Goal: Task Accomplishment & Management: Use online tool/utility

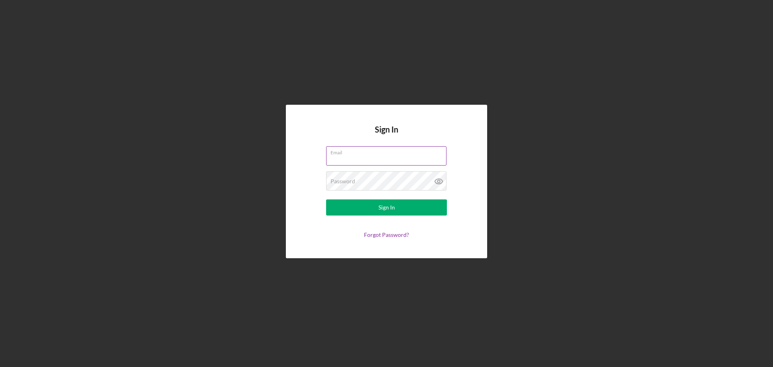
click at [396, 154] on div "Email" at bounding box center [386, 156] width 121 height 20
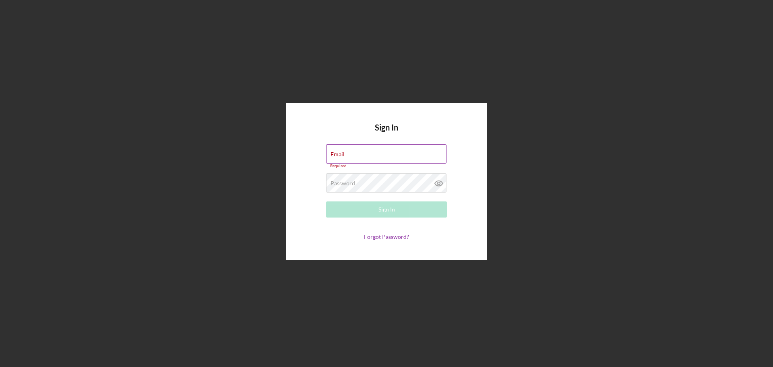
click at [370, 153] on div "Email Required" at bounding box center [386, 156] width 121 height 24
click at [340, 158] on input "Email" at bounding box center [386, 153] width 120 height 19
type input "[PERSON_NAME][EMAIL_ADDRESS][DOMAIN_NAME]"
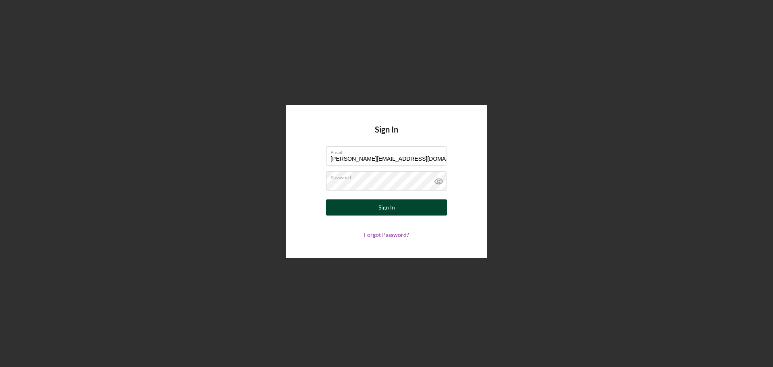
click at [381, 207] on div "Sign In" at bounding box center [387, 207] width 17 height 16
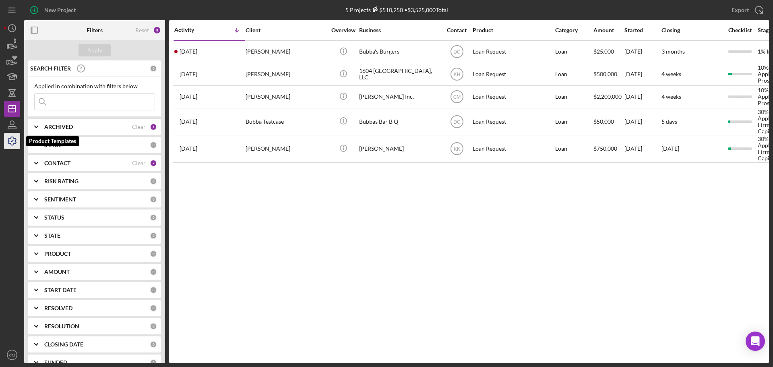
click at [9, 146] on icon "button" at bounding box center [12, 141] width 20 height 20
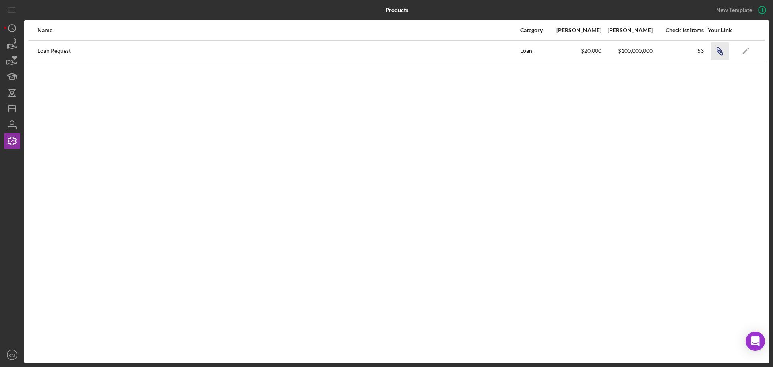
click at [721, 52] on icon "Icon/Link" at bounding box center [720, 51] width 18 height 18
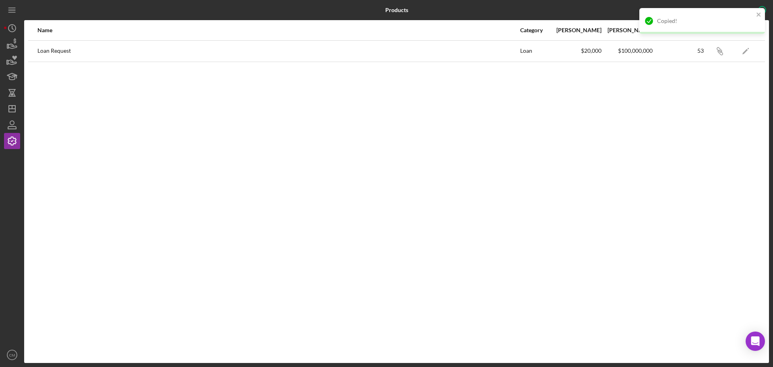
drag, startPoint x: 700, startPoint y: 111, endPoint x: 709, endPoint y: 103, distance: 11.7
click at [700, 110] on div "Name Category Min Amount Max Amount Checklist Items Your Link Loan Request Loan…" at bounding box center [396, 191] width 745 height 343
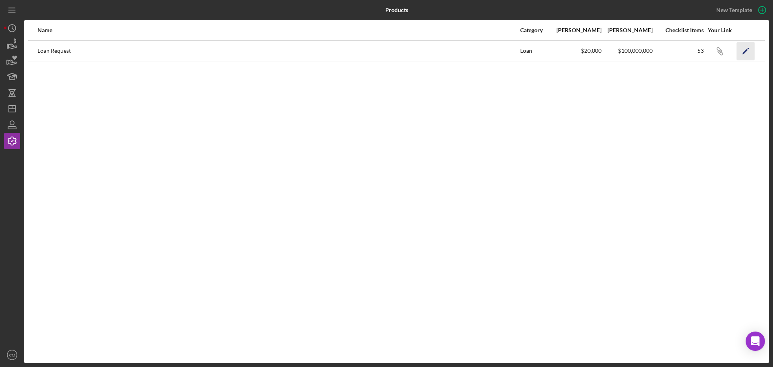
click at [746, 48] on icon "Icon/Edit" at bounding box center [746, 51] width 18 height 18
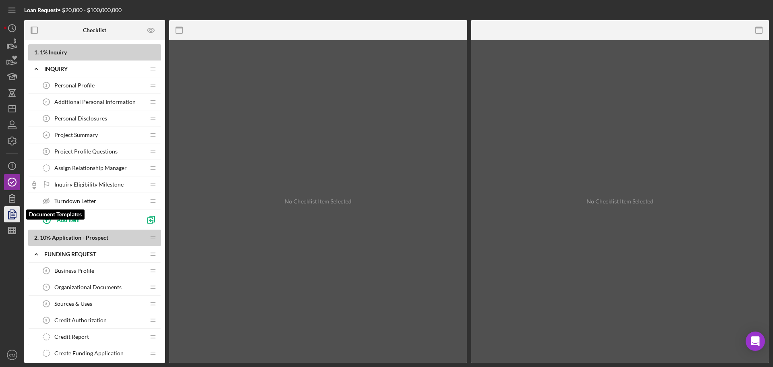
click at [16, 209] on icon "button" at bounding box center [12, 214] width 20 height 20
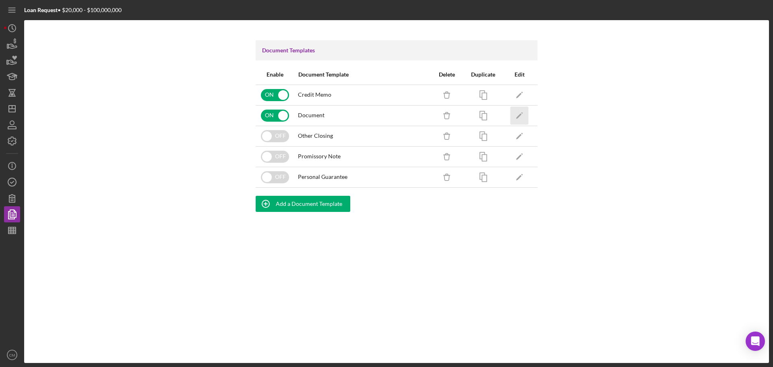
click at [520, 115] on polygon "button" at bounding box center [519, 116] width 6 height 6
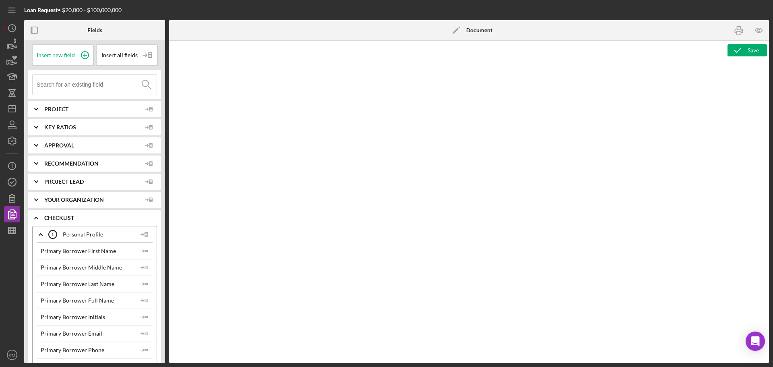
type textarea "<h1 style="text-align: center; line-height: 1;"><img src="data:image/jpeg;base6…"
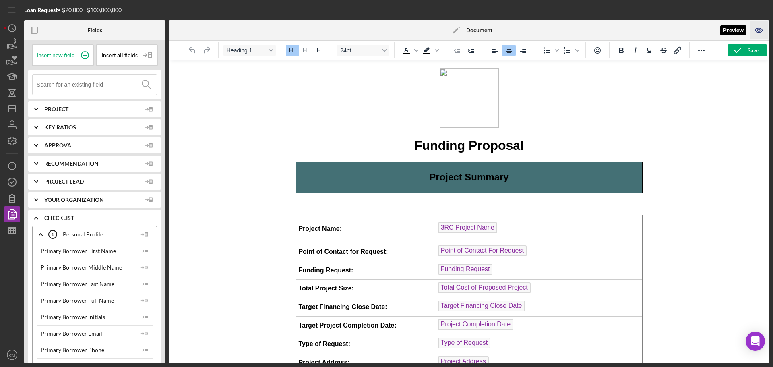
click at [758, 29] on icon "button" at bounding box center [759, 30] width 18 height 18
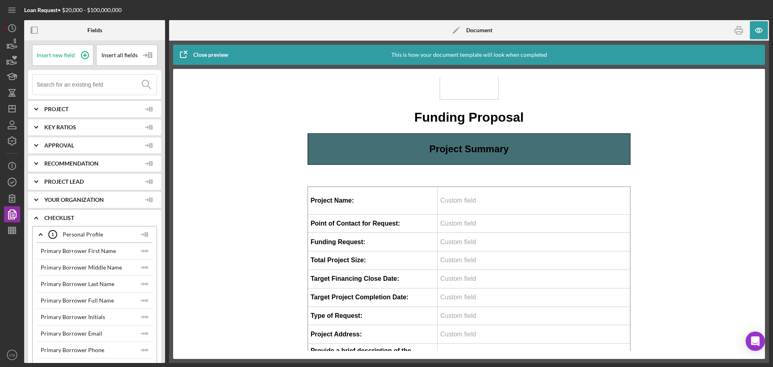
scroll to position [81, 0]
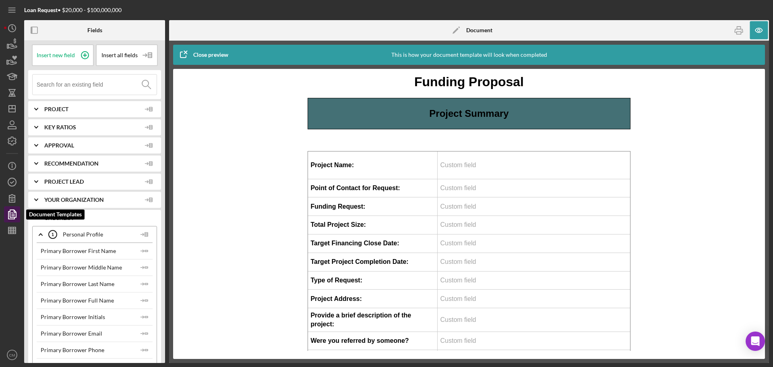
click at [10, 214] on polygon "button" at bounding box center [13, 213] width 6 height 7
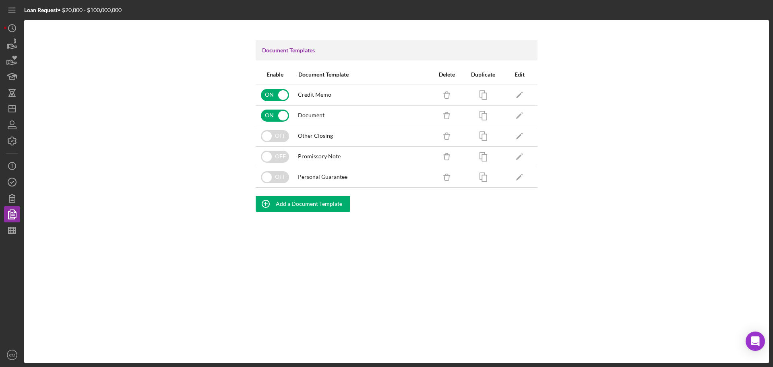
click at [319, 309] on div "Document Templates Enable Document Template Delete Duplicate Edit ON Credit Mem…" at bounding box center [396, 191] width 745 height 343
click at [518, 98] on icon "Icon/Edit" at bounding box center [520, 95] width 18 height 18
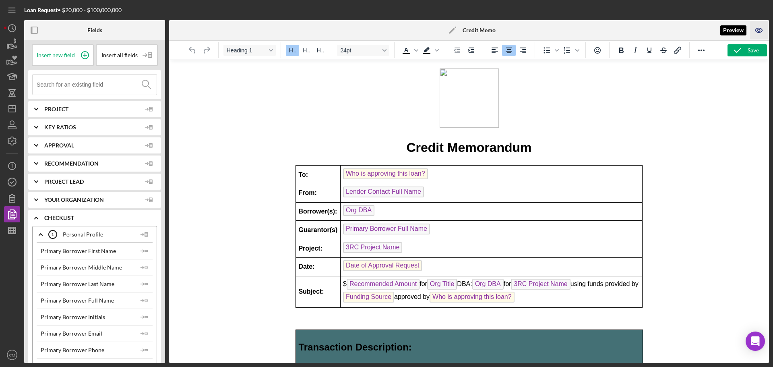
click at [759, 30] on icon "button" at bounding box center [759, 30] width 18 height 18
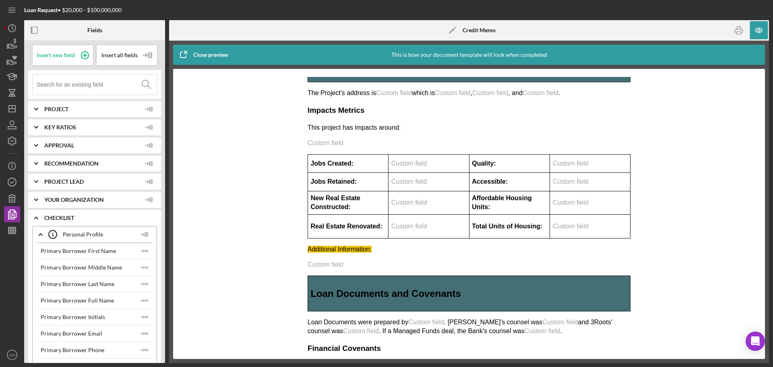
scroll to position [790, 0]
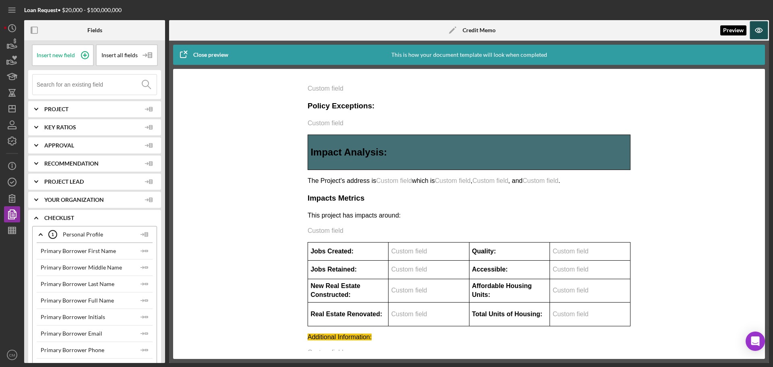
click at [760, 29] on icon "button" at bounding box center [759, 30] width 18 height 18
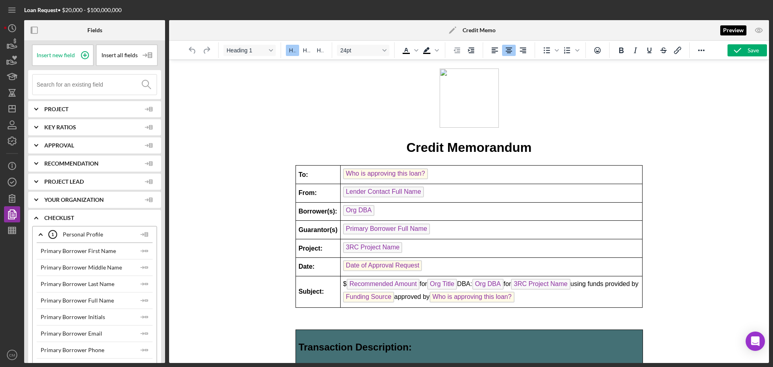
scroll to position [0, 0]
click at [12, 226] on icon "button" at bounding box center [12, 230] width 20 height 20
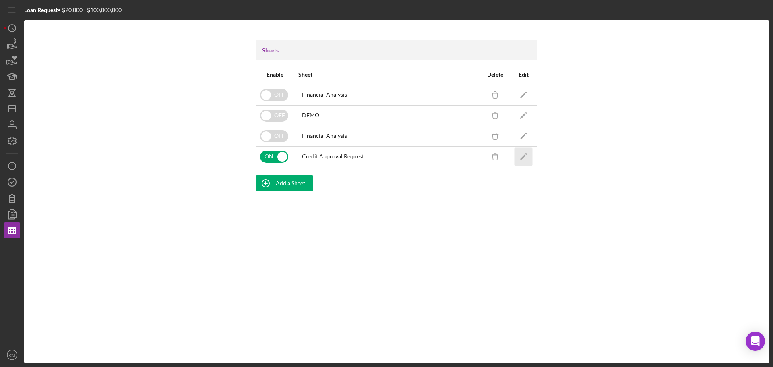
click at [523, 157] on polygon "button" at bounding box center [523, 157] width 6 height 6
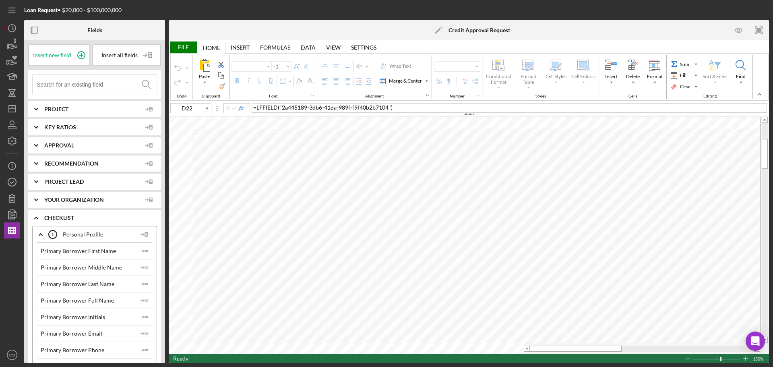
type input "Times New Roman"
type input "6"
type input "B146"
type input "8"
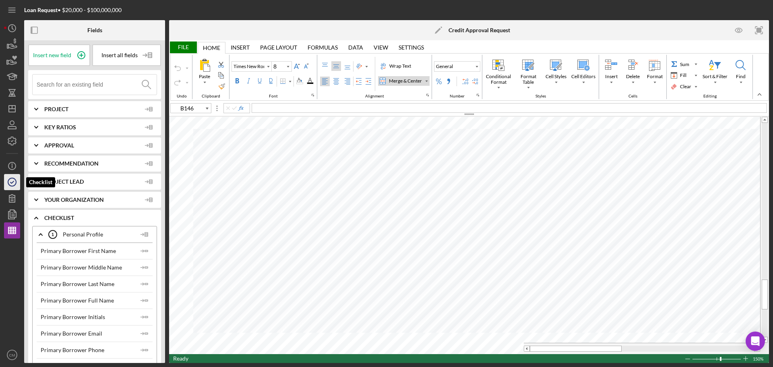
click at [15, 180] on icon "button" at bounding box center [12, 182] width 20 height 20
